Goal: Task Accomplishment & Management: Use online tool/utility

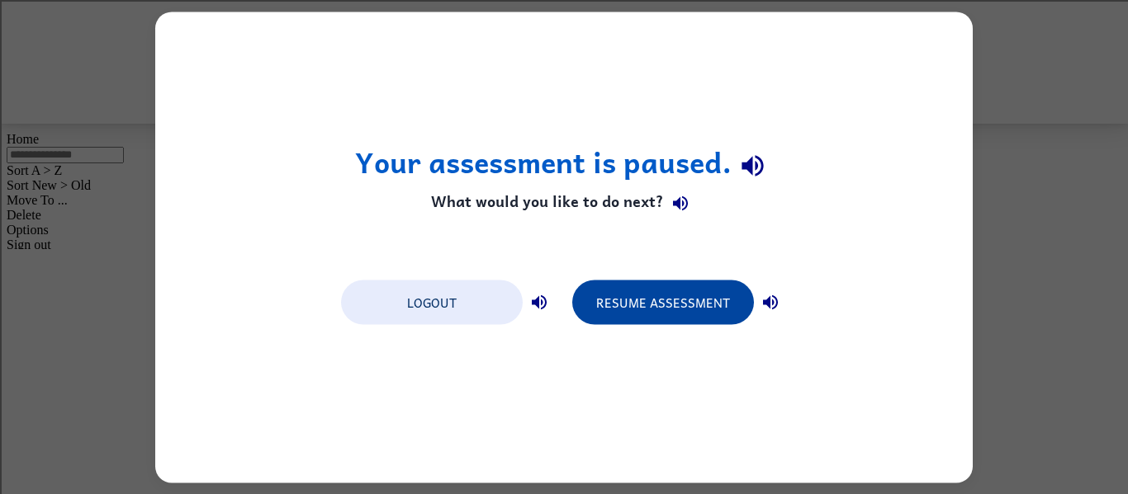
click at [687, 297] on button "Resume Assessment" at bounding box center [663, 302] width 182 height 45
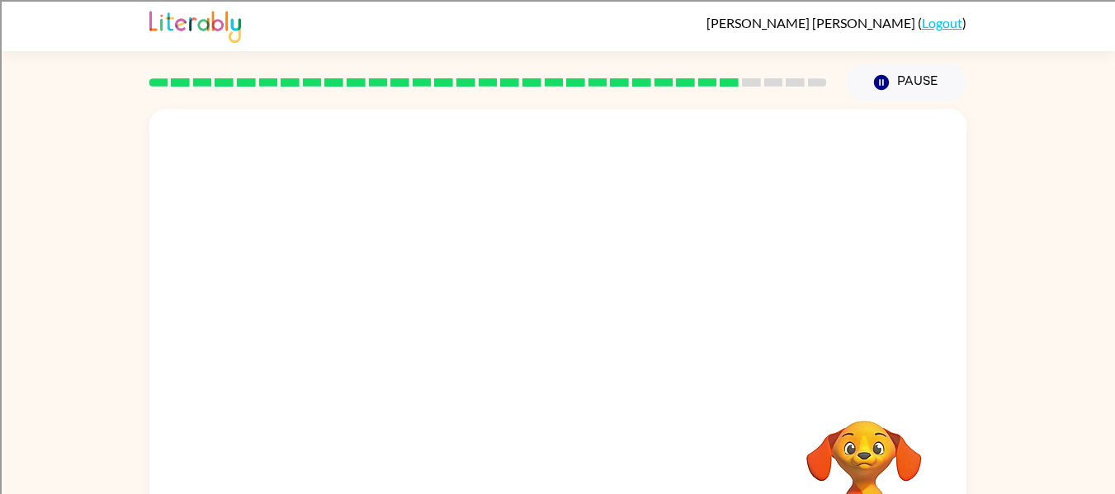
click at [457, 255] on video "Your browser must support playing .mp4 files to use Literably. Please try using…" at bounding box center [557, 247] width 817 height 277
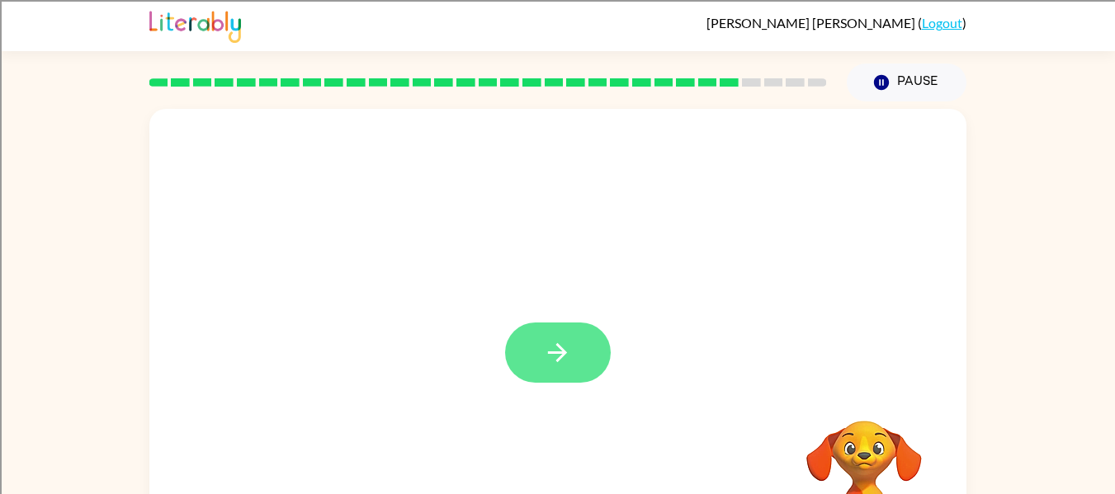
click at [547, 344] on icon "button" at bounding box center [557, 352] width 29 height 29
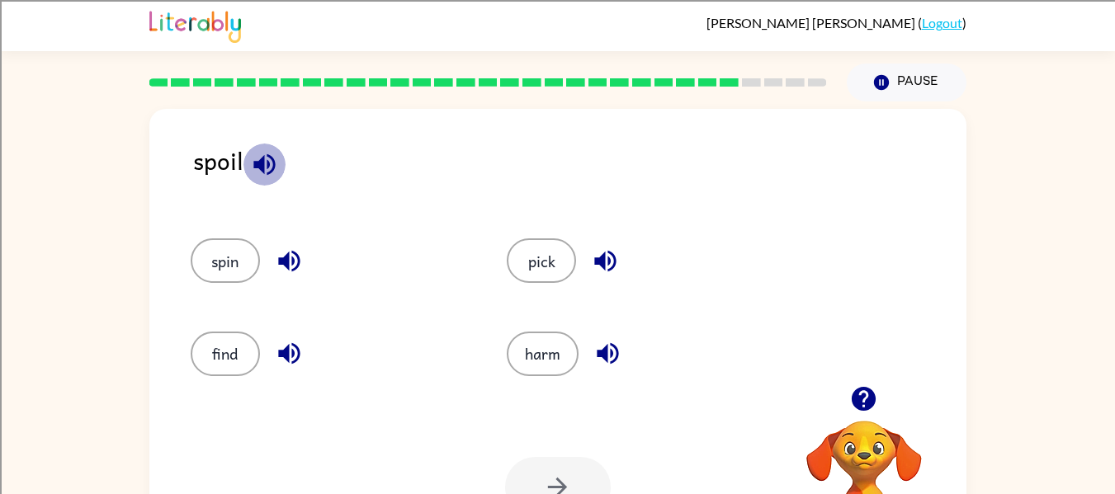
click at [267, 165] on icon "button" at bounding box center [263, 164] width 21 height 21
click at [289, 263] on icon "button" at bounding box center [288, 261] width 21 height 21
click at [282, 349] on icon "button" at bounding box center [289, 353] width 29 height 29
click at [607, 258] on icon "button" at bounding box center [605, 261] width 29 height 29
click at [607, 351] on icon "button" at bounding box center [607, 353] width 21 height 21
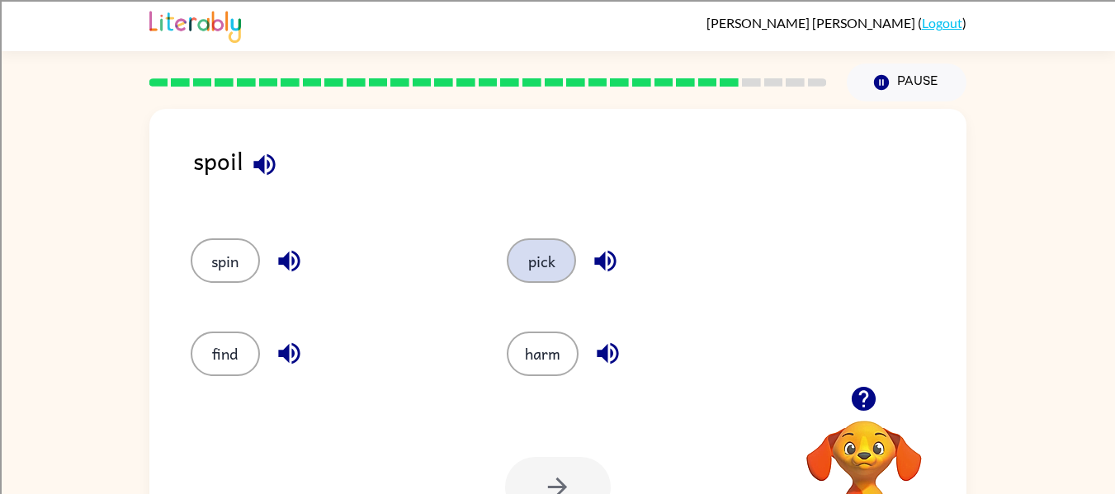
click at [536, 263] on button "pick" at bounding box center [541, 261] width 69 height 45
click at [507, 239] on button "pick" at bounding box center [541, 261] width 69 height 45
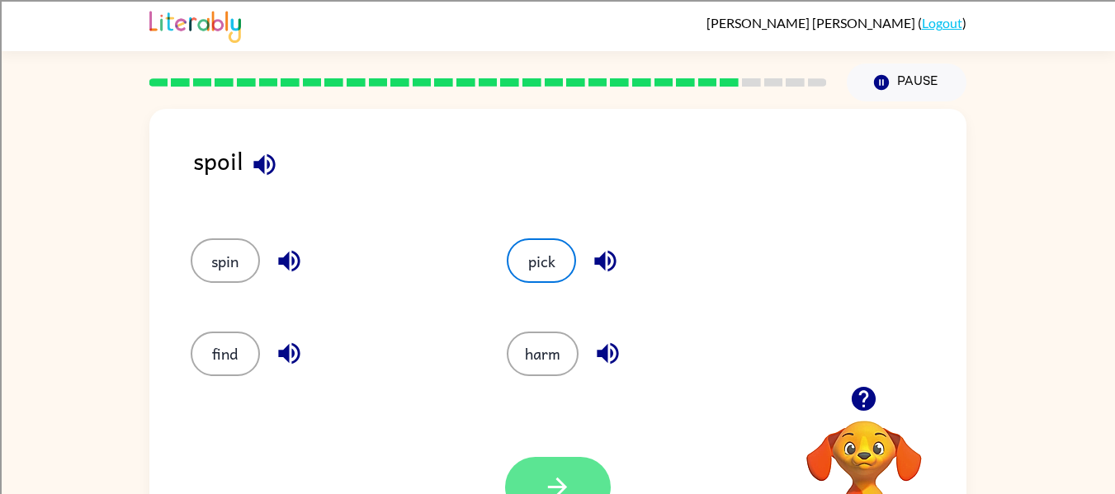
click at [591, 480] on button "button" at bounding box center [558, 487] width 106 height 60
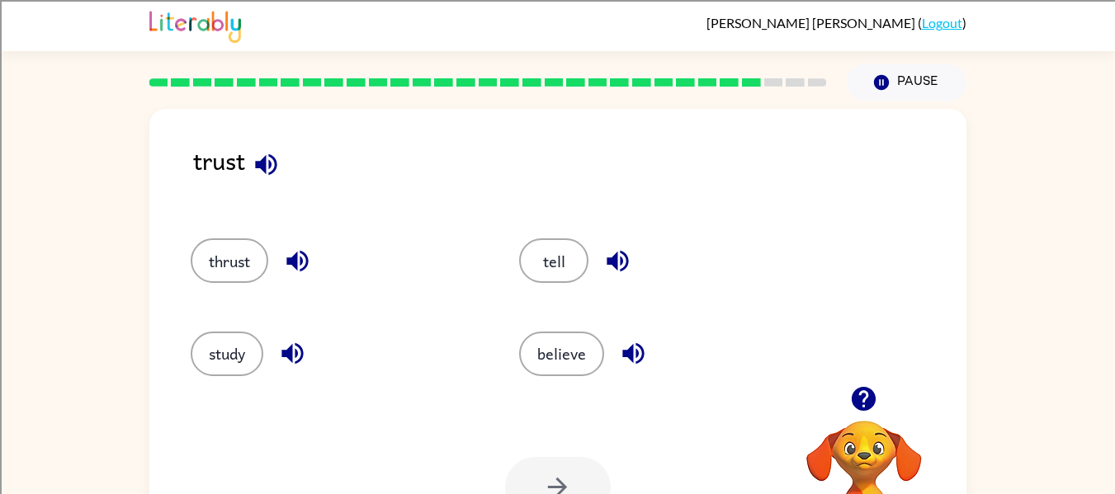
click at [266, 155] on icon "button" at bounding box center [266, 164] width 29 height 29
click at [300, 271] on icon "button" at bounding box center [297, 261] width 29 height 29
click at [301, 342] on icon "button" at bounding box center [292, 353] width 29 height 29
click at [636, 249] on button "button" at bounding box center [618, 261] width 42 height 42
click at [638, 352] on icon "button" at bounding box center [632, 353] width 21 height 21
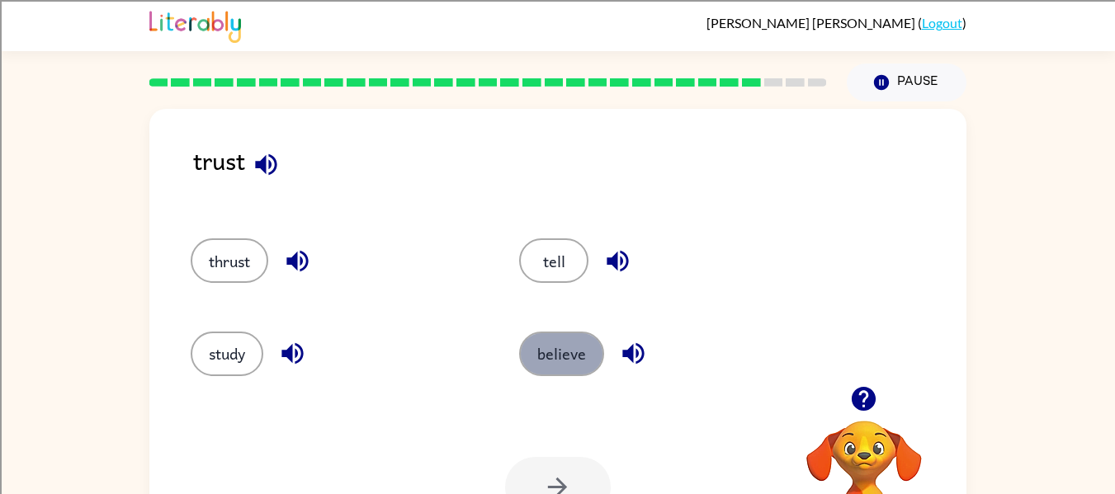
click at [559, 363] on button "believe" at bounding box center [561, 354] width 85 height 45
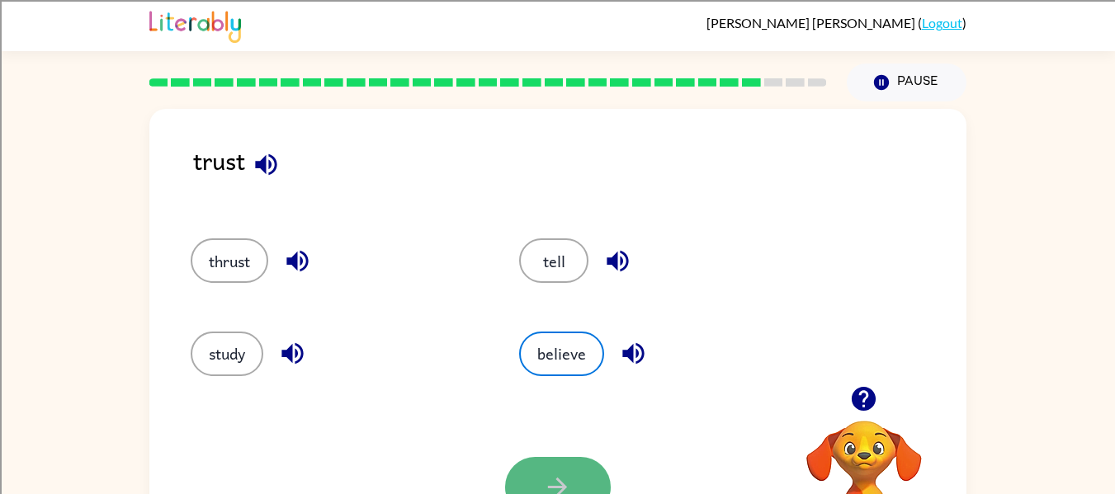
click at [541, 473] on button "button" at bounding box center [558, 487] width 106 height 60
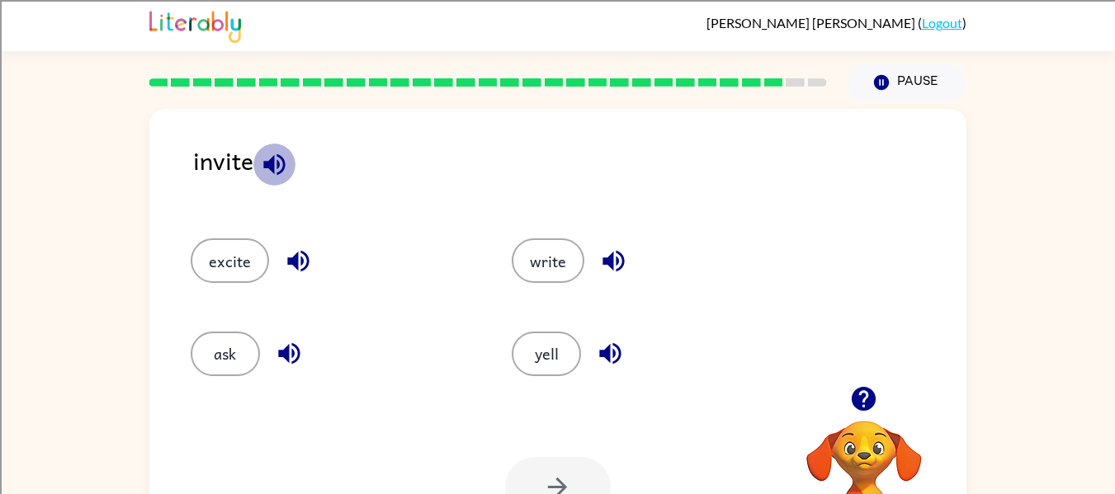
click at [272, 165] on icon "button" at bounding box center [273, 164] width 21 height 21
click at [296, 266] on icon "button" at bounding box center [297, 261] width 21 height 21
click at [298, 362] on icon "button" at bounding box center [289, 353] width 29 height 29
click at [624, 263] on icon "button" at bounding box center [613, 261] width 29 height 29
click at [603, 349] on icon "button" at bounding box center [610, 353] width 29 height 29
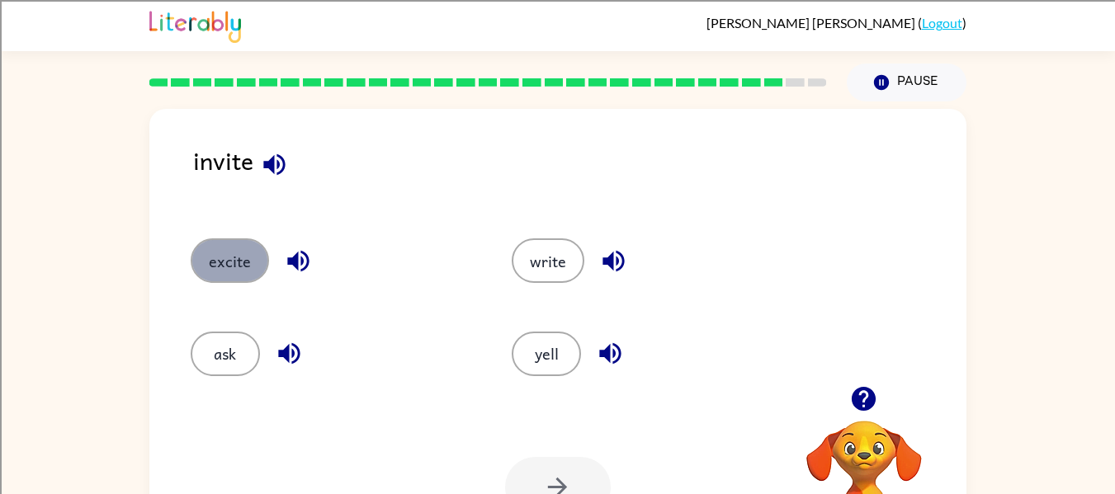
click at [232, 272] on button "excite" at bounding box center [230, 261] width 78 height 45
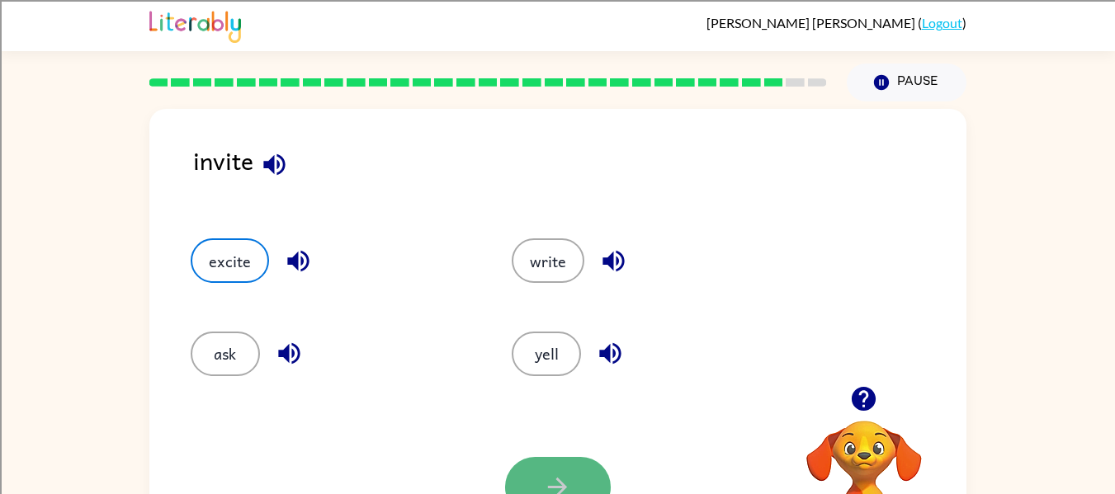
click at [568, 465] on button "button" at bounding box center [558, 487] width 106 height 60
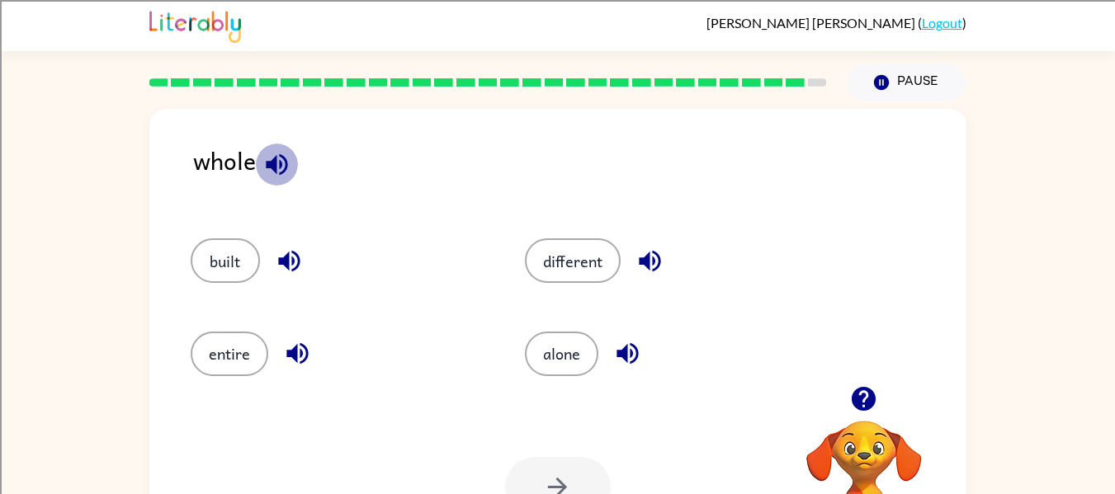
click at [274, 167] on icon "button" at bounding box center [276, 164] width 21 height 21
click at [288, 262] on icon "button" at bounding box center [288, 261] width 21 height 21
click at [297, 359] on icon "button" at bounding box center [297, 353] width 29 height 29
click at [661, 265] on icon "button" at bounding box center [650, 261] width 29 height 29
click at [617, 368] on icon "button" at bounding box center [627, 353] width 29 height 29
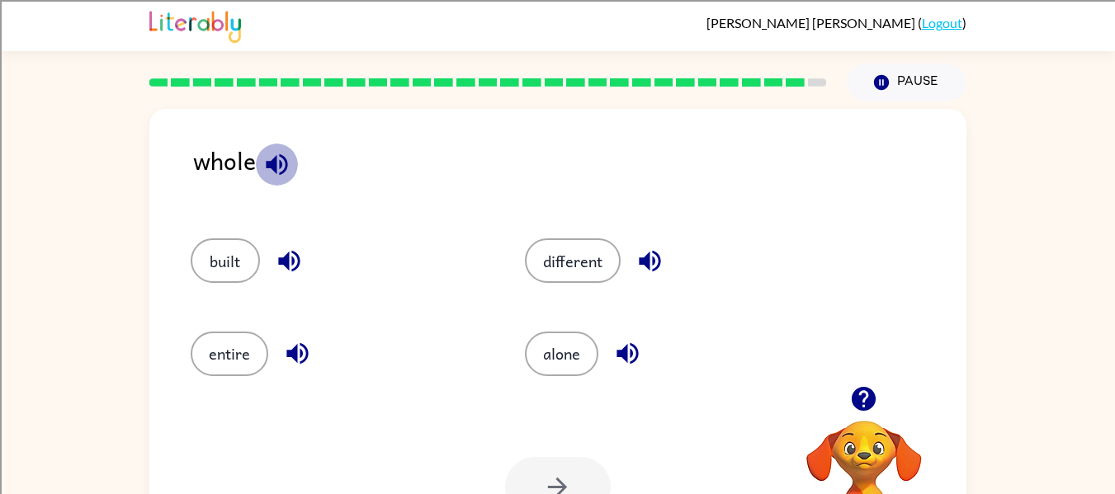
click at [288, 177] on icon "button" at bounding box center [277, 164] width 29 height 29
click at [286, 172] on icon "button" at bounding box center [277, 164] width 29 height 29
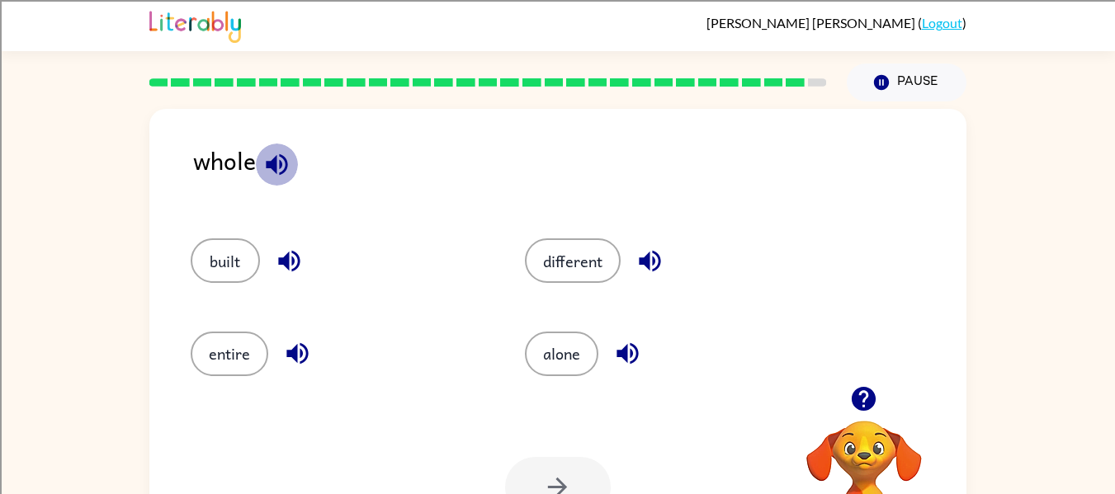
click at [286, 172] on icon "button" at bounding box center [277, 164] width 29 height 29
click at [280, 355] on button "button" at bounding box center [298, 354] width 42 height 42
click at [215, 355] on button "entire" at bounding box center [230, 354] width 78 height 45
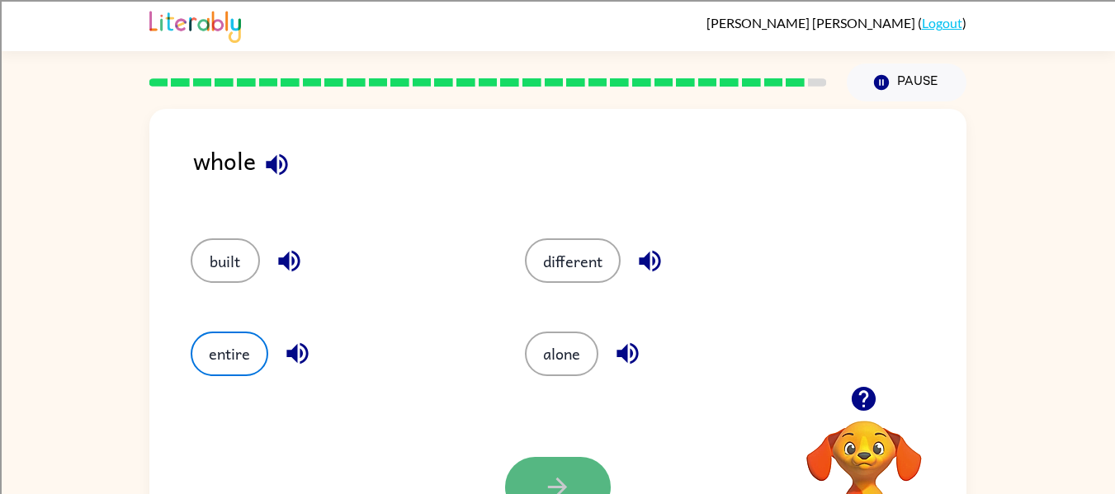
click at [548, 472] on button "button" at bounding box center [558, 487] width 106 height 60
